Goal: Task Accomplishment & Management: Manage account settings

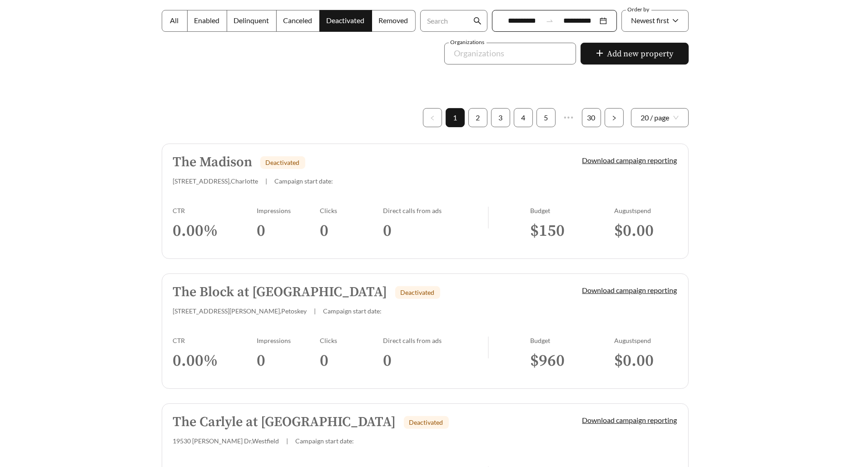
scroll to position [214, 0]
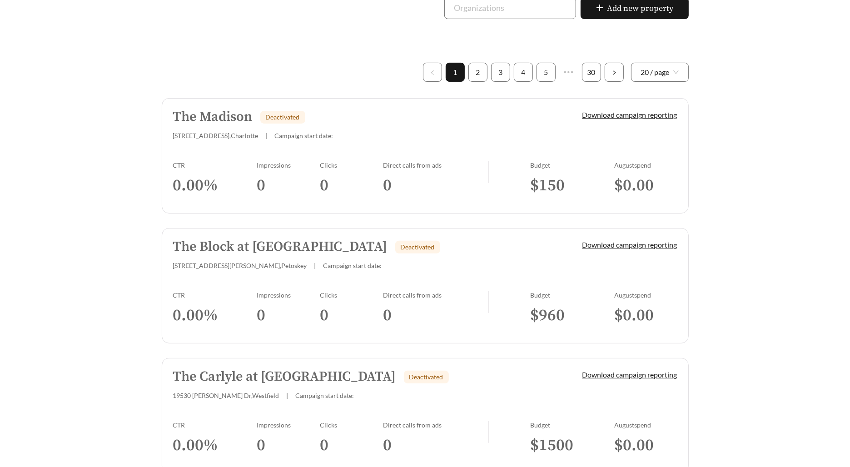
click at [315, 328] on div "Impressions 0" at bounding box center [288, 312] width 63 height 43
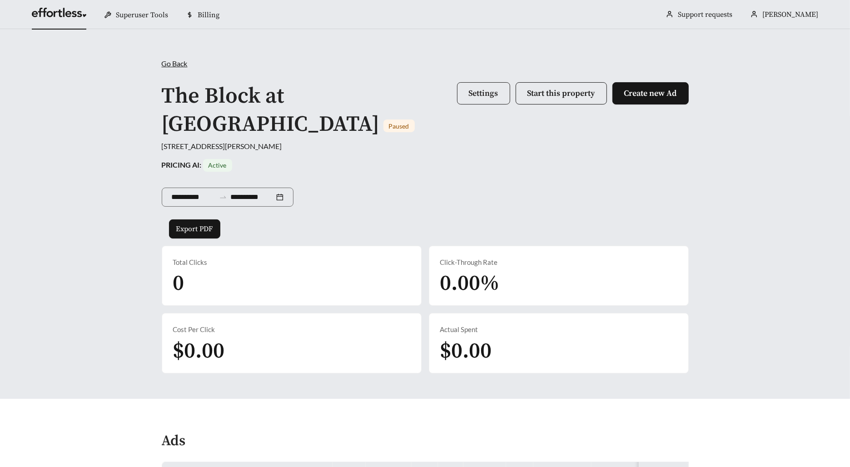
click at [488, 94] on span "Settings" at bounding box center [484, 93] width 30 height 10
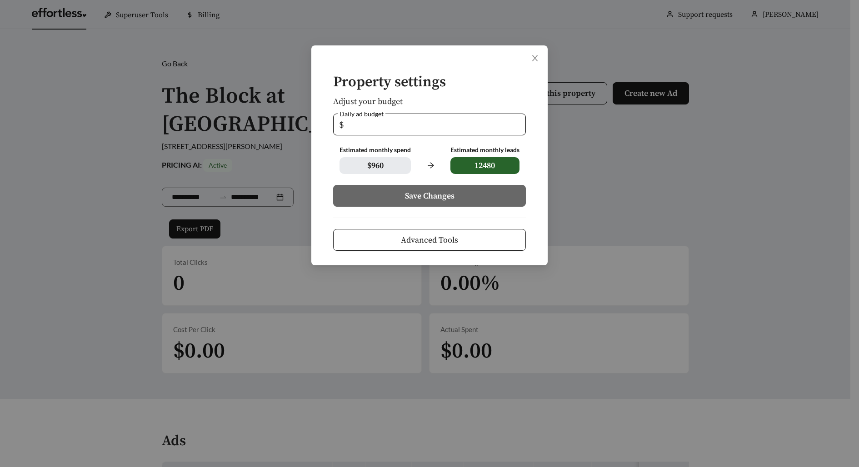
click at [433, 235] on span "Advanced Tools" at bounding box center [429, 240] width 57 height 12
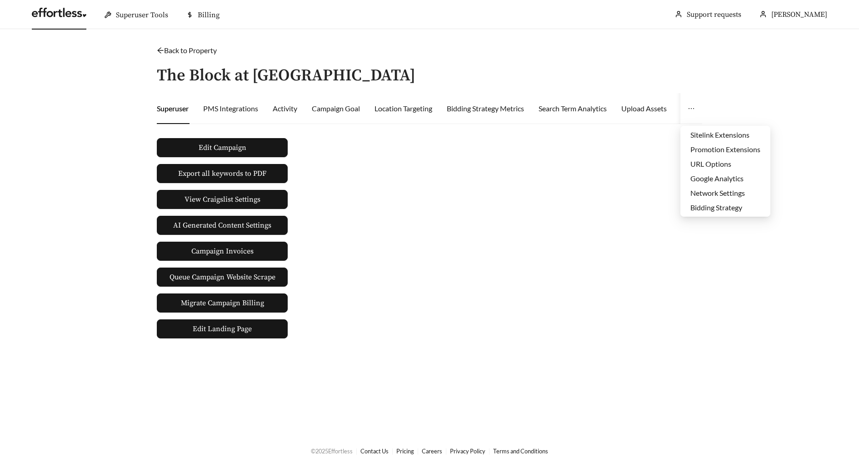
click at [689, 108] on icon "ellipsis" at bounding box center [690, 108] width 7 height 7
click at [243, 135] on div "Edit Campaign Export all keywords to PDF View Craigslist Settings AI Generated …" at bounding box center [222, 234] width 138 height 207
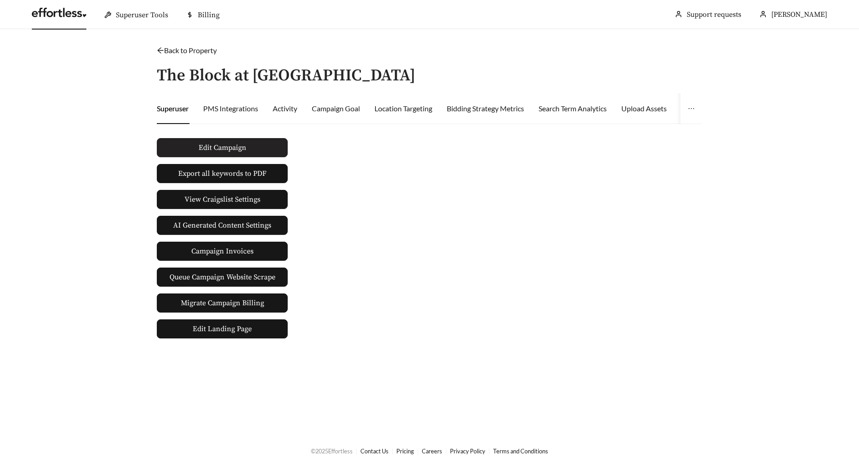
click at [217, 142] on span "Edit Campaign" at bounding box center [223, 147] width 48 height 11
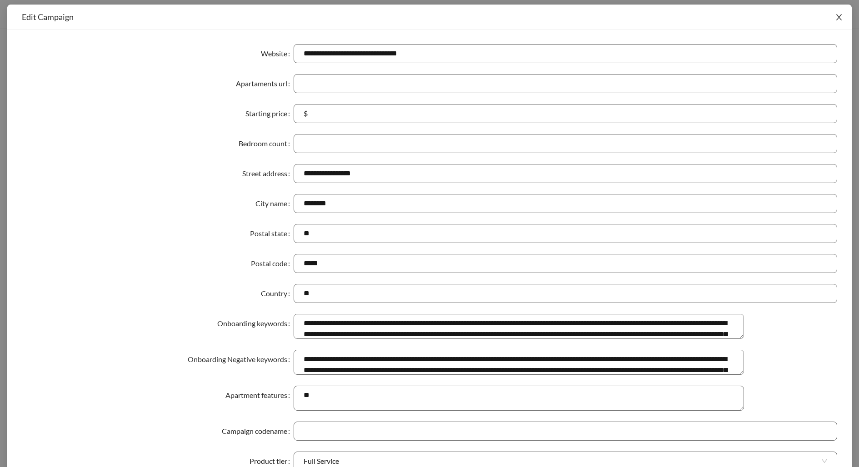
click at [836, 18] on icon "close" at bounding box center [839, 18] width 6 height 6
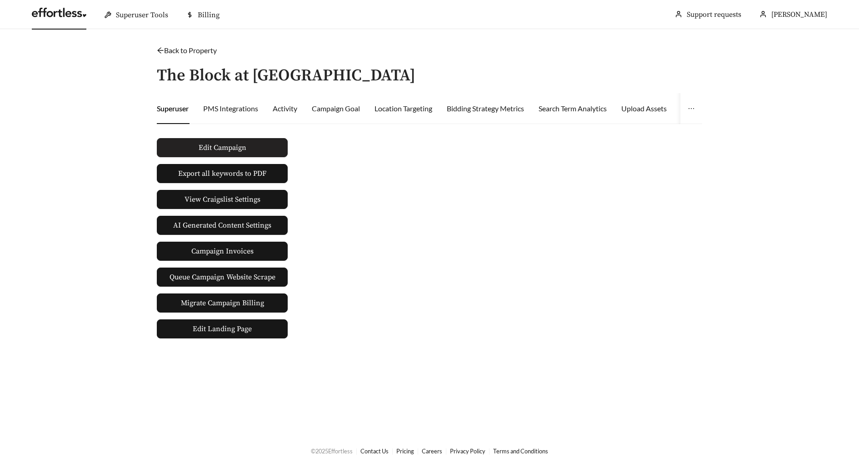
click at [204, 140] on button "Edit Campaign" at bounding box center [222, 147] width 131 height 19
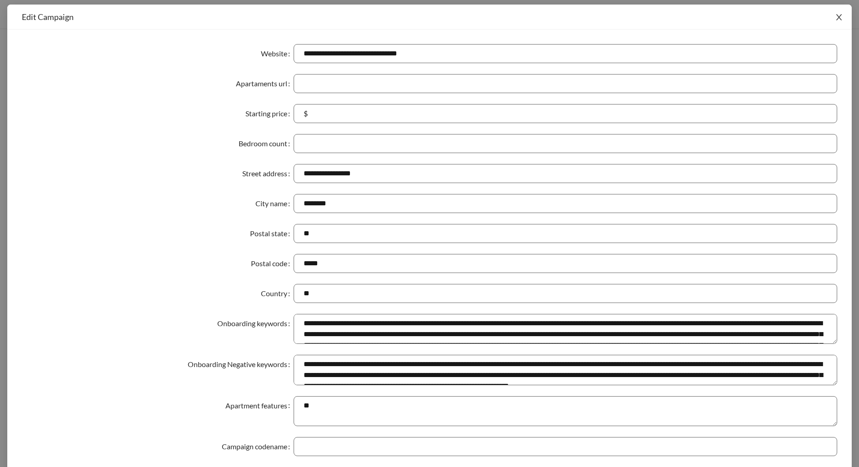
click at [841, 11] on span "Close" at bounding box center [838, 17] width 25 height 25
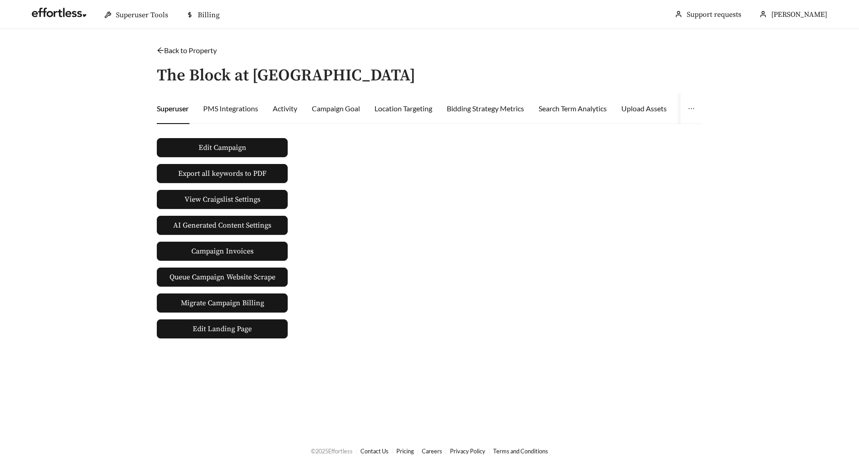
click at [189, 50] on link "Back to Property" at bounding box center [187, 50] width 60 height 9
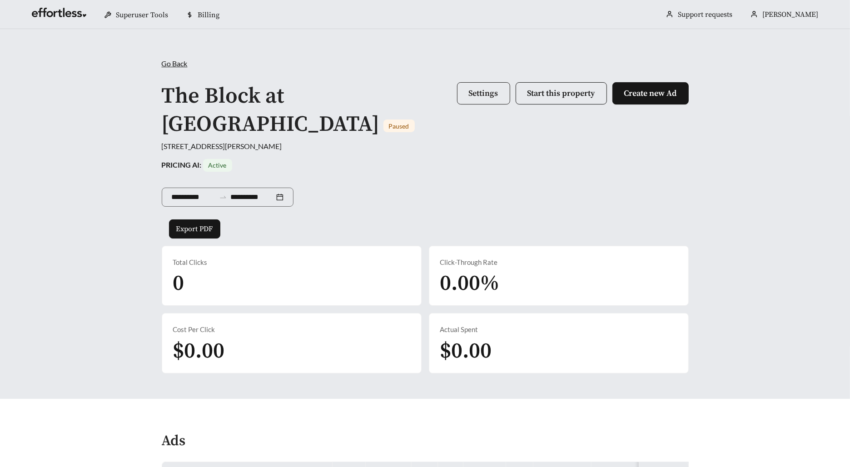
click at [491, 93] on span "Settings" at bounding box center [484, 93] width 30 height 10
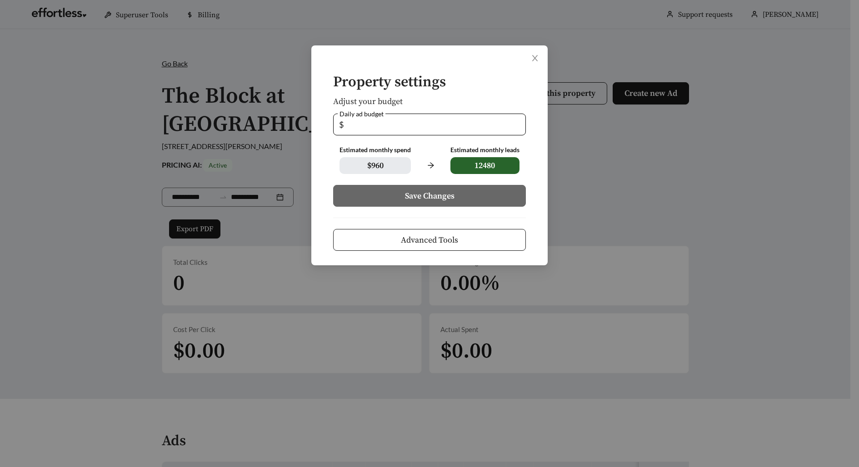
click at [425, 240] on span "Advanced Tools" at bounding box center [429, 240] width 57 height 12
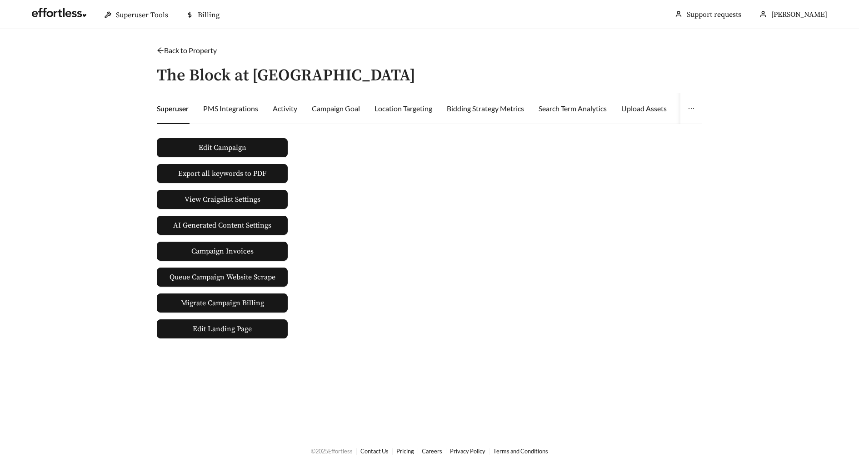
click at [495, 273] on div "Edit Campaign Export all keywords to PDF View Craigslist Settings AI Generated …" at bounding box center [429, 234] width 553 height 207
click at [335, 103] on div "Campaign Goal" at bounding box center [336, 108] width 48 height 11
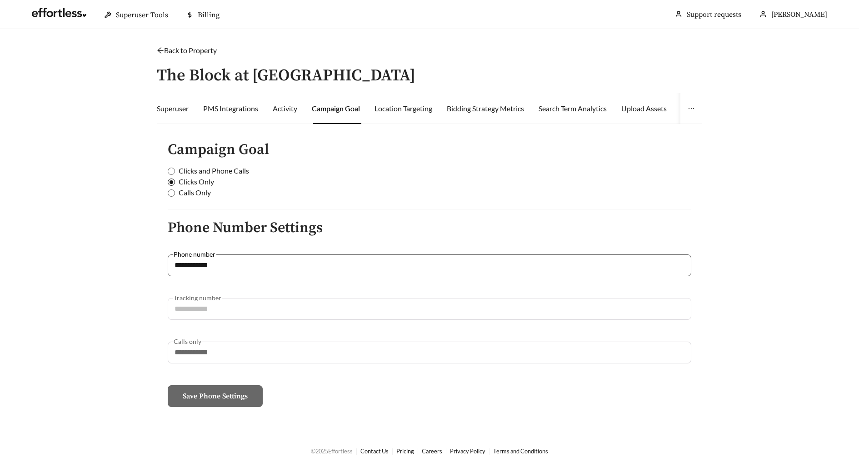
click at [234, 170] on span "Clicks and Phone Calls" at bounding box center [214, 170] width 78 height 11
click at [240, 399] on span "Save Phone Settings" at bounding box center [215, 396] width 65 height 11
click at [54, 15] on link at bounding box center [59, 14] width 55 height 9
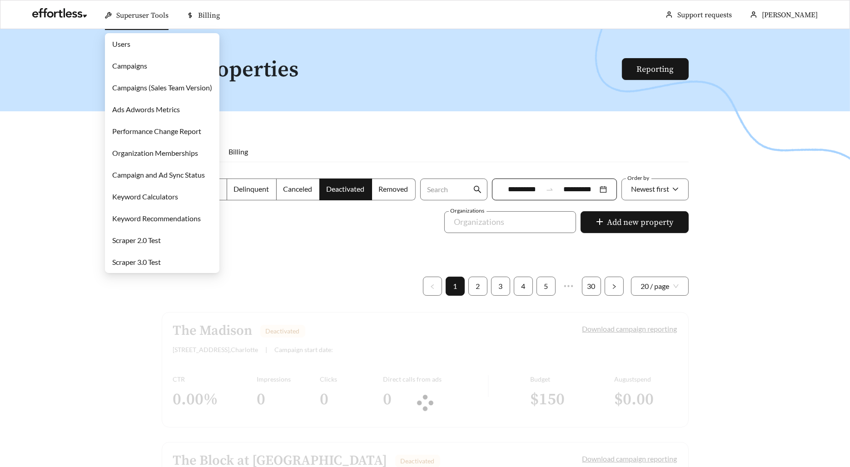
click at [147, 65] on link "Campaigns" at bounding box center [129, 65] width 35 height 9
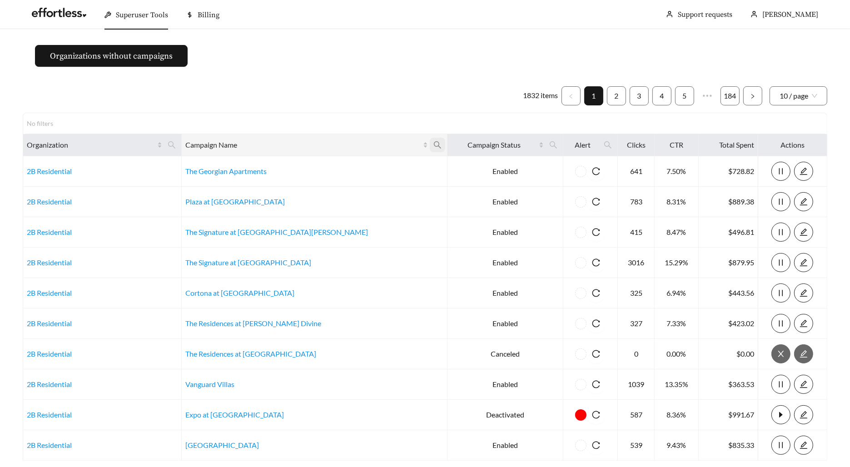
click at [433, 147] on icon "search" at bounding box center [437, 145] width 8 height 8
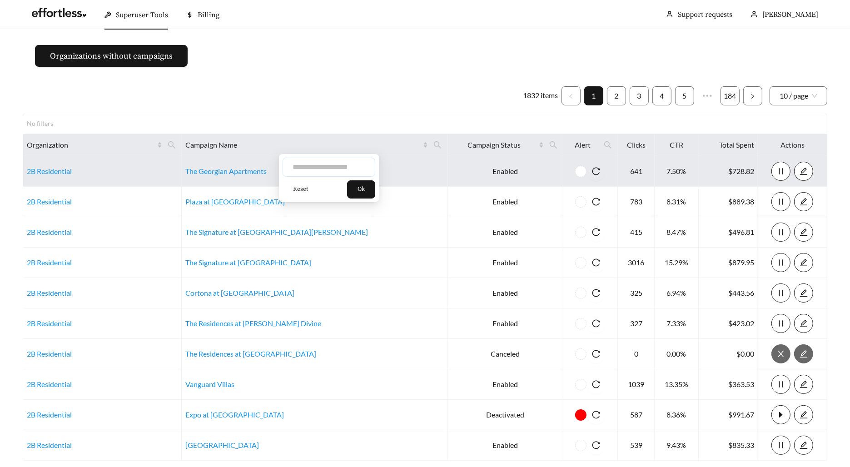
click at [318, 164] on input "text" at bounding box center [329, 167] width 93 height 19
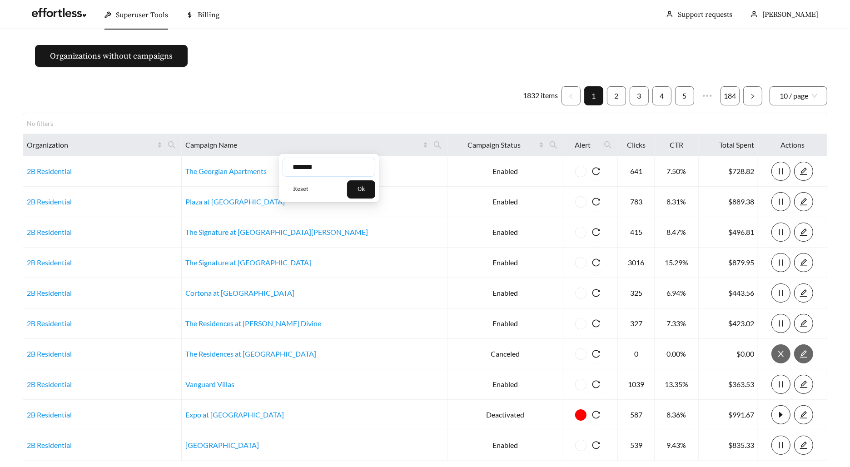
type input "*******"
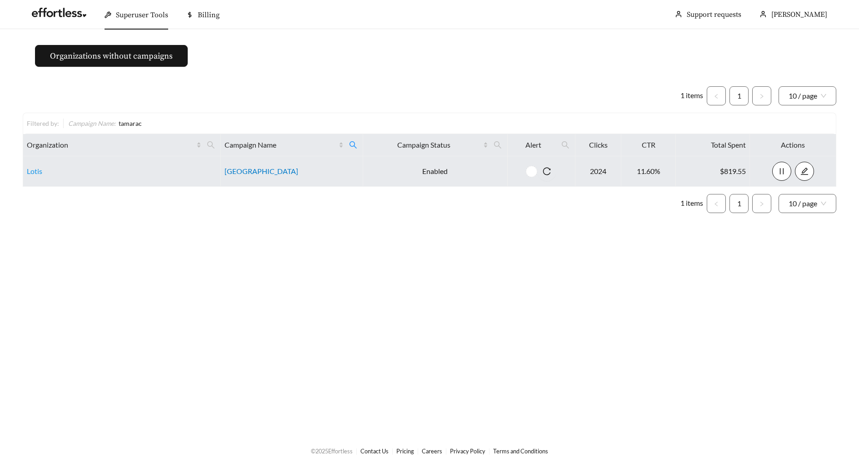
click at [259, 169] on link "[GEOGRAPHIC_DATA]" at bounding box center [261, 171] width 74 height 9
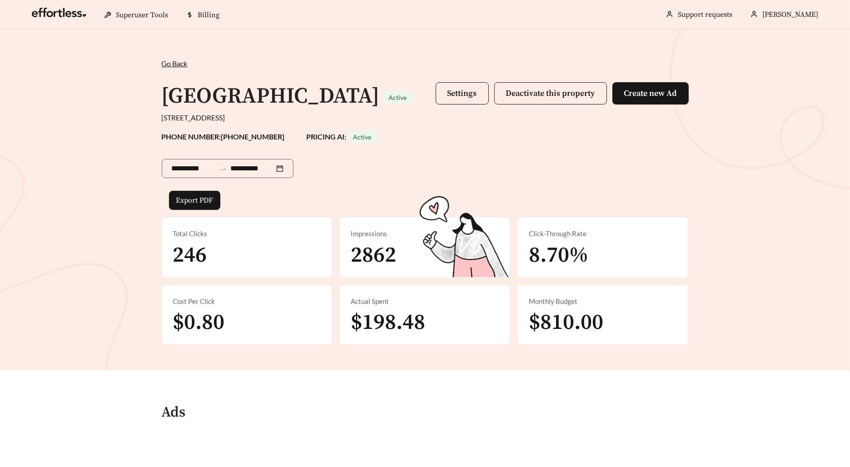
click at [464, 80] on div "[GEOGRAPHIC_DATA] Active Settings Deactivate this property Create new Ad" at bounding box center [425, 96] width 527 height 32
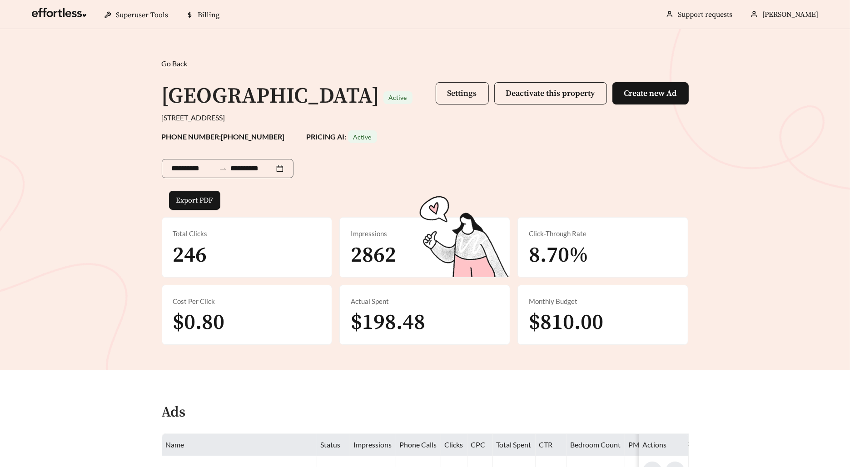
click at [467, 85] on button "Settings" at bounding box center [462, 93] width 53 height 22
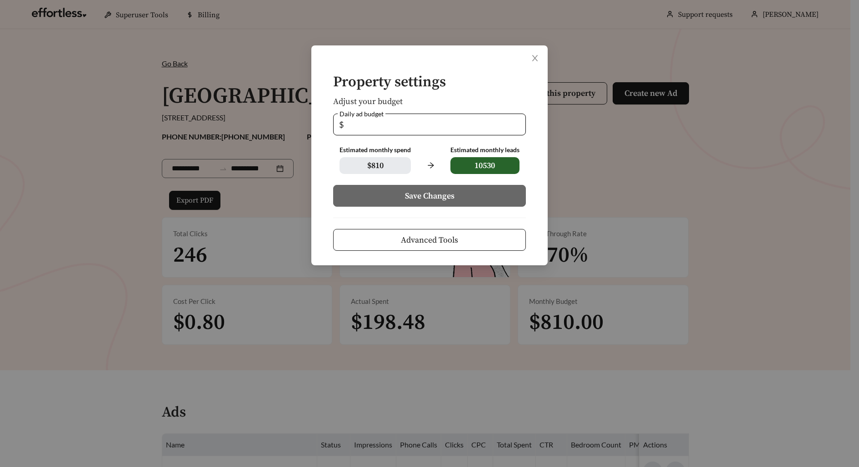
click at [479, 240] on button "Advanced Tools" at bounding box center [429, 240] width 193 height 22
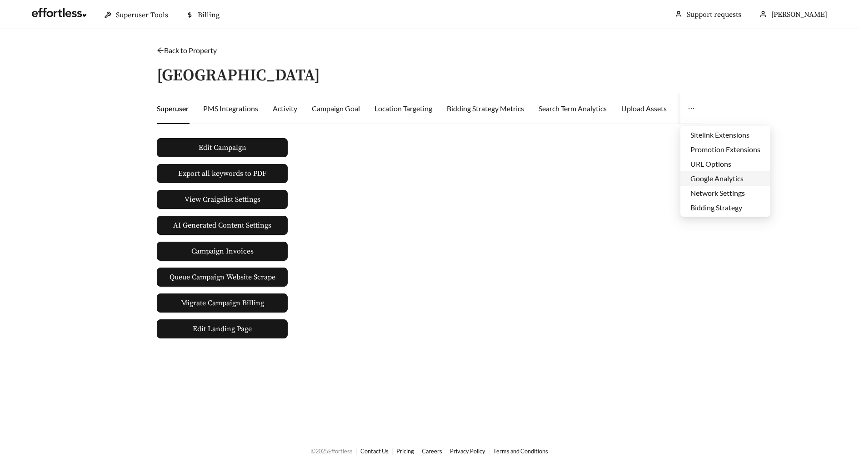
click at [712, 176] on li "Google Analytics" at bounding box center [725, 178] width 90 height 15
